Goal: Communication & Community: Share content

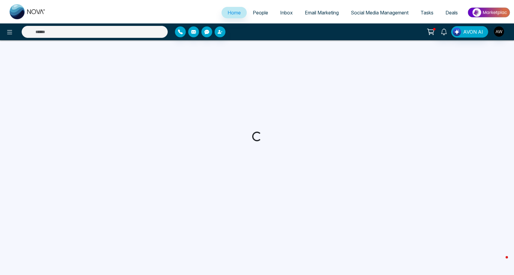
select select "*"
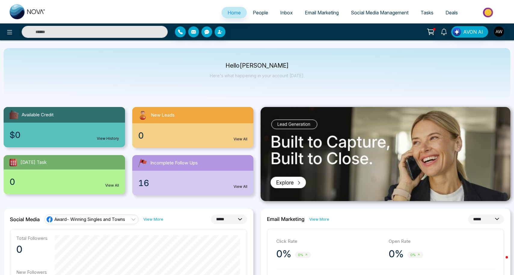
click at [360, 16] on link "Social Media Management" at bounding box center [380, 12] width 70 height 11
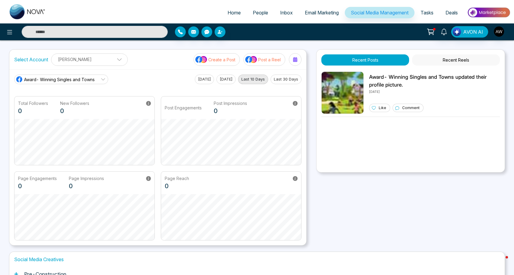
click at [269, 57] on p "Post a Reel" at bounding box center [269, 59] width 23 height 6
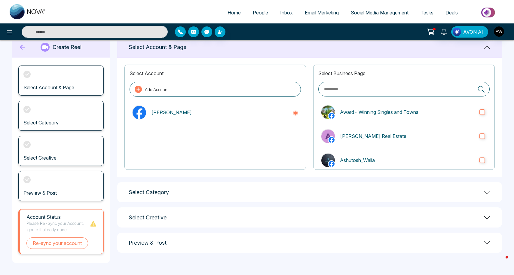
scroll to position [15, 0]
click at [227, 194] on div "Select Category" at bounding box center [309, 192] width 385 height 20
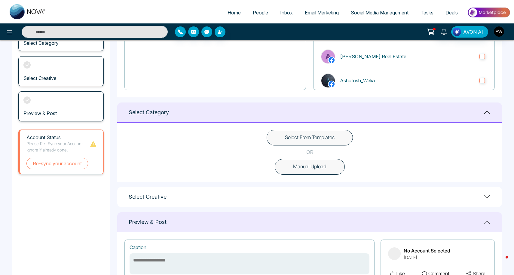
scroll to position [95, 0]
click at [275, 138] on button "Select From Templates" at bounding box center [310, 138] width 86 height 16
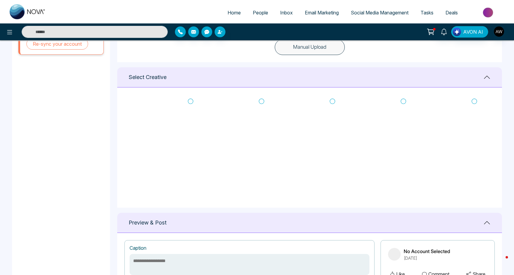
scroll to position [2, 0]
click at [262, 105] on icon at bounding box center [261, 105] width 5 height 6
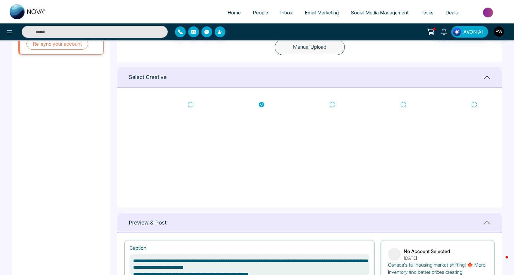
type textarea "**********"
click at [261, 104] on icon at bounding box center [261, 105] width 5 height 6
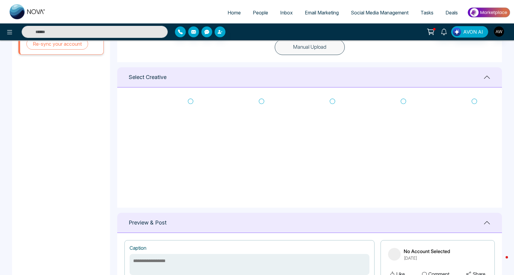
scroll to position [4, 0]
click at [190, 101] on icon at bounding box center [190, 103] width 5 height 6
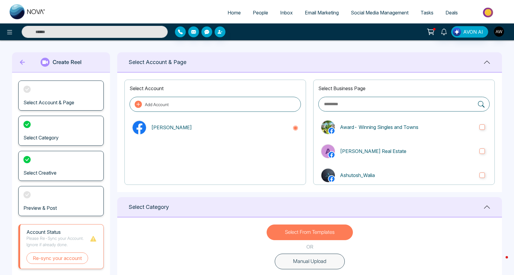
scroll to position [0, 0]
click at [356, 11] on span "Social Media Management" at bounding box center [380, 13] width 58 height 6
type textarea "**********"
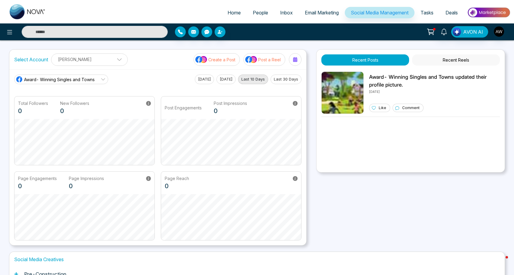
click at [212, 57] on p "Create a Post" at bounding box center [221, 59] width 27 height 6
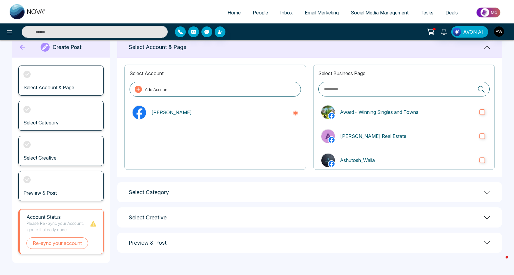
scroll to position [15, 0]
click at [179, 190] on div "Select Category" at bounding box center [309, 192] width 385 height 20
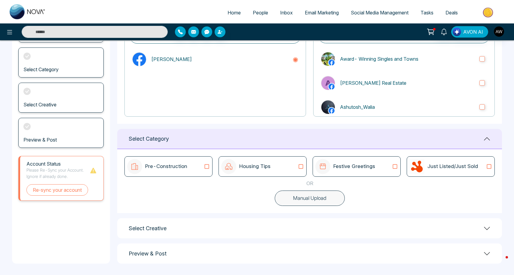
scroll to position [68, 0]
click at [178, 169] on p "Pre-Construction" at bounding box center [166, 167] width 42 height 8
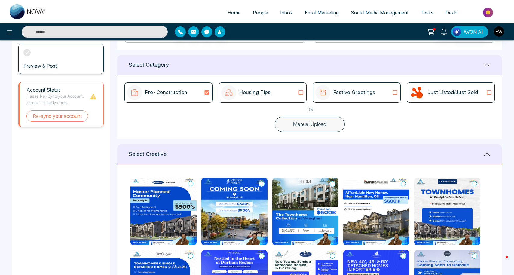
scroll to position [142, 0]
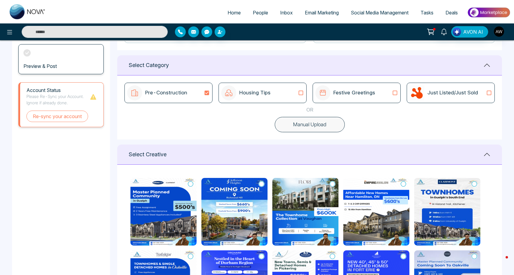
click at [277, 95] on div "Housing Tips" at bounding box center [262, 92] width 83 height 15
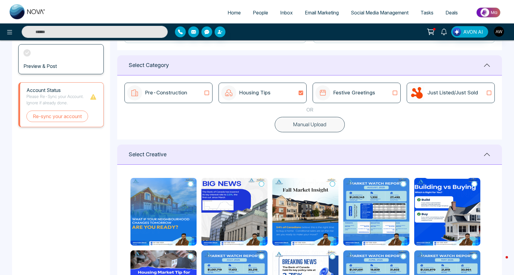
click at [190, 182] on icon at bounding box center [190, 184] width 5 height 6
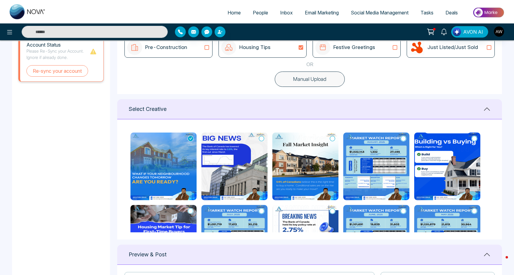
scroll to position [174, 0]
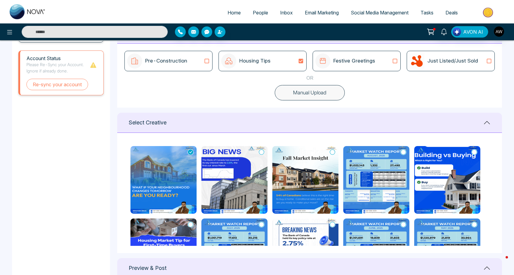
type textarea "**********"
